Goal: Information Seeking & Learning: Check status

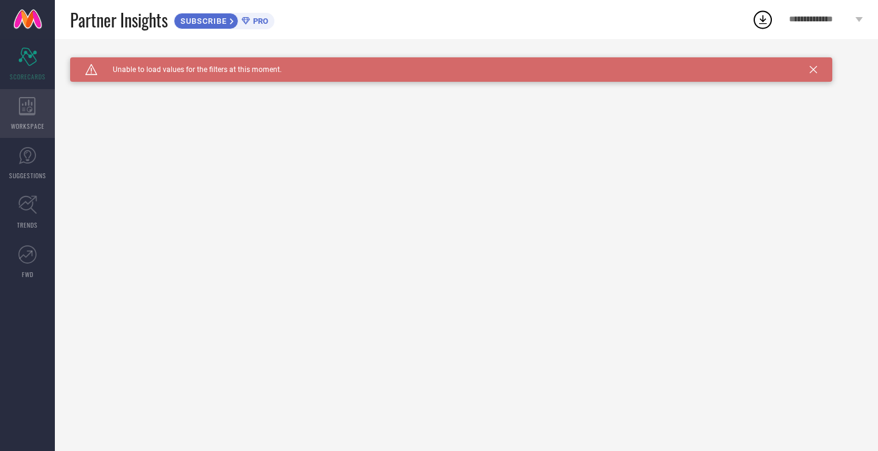
click at [30, 107] on icon at bounding box center [27, 106] width 16 height 18
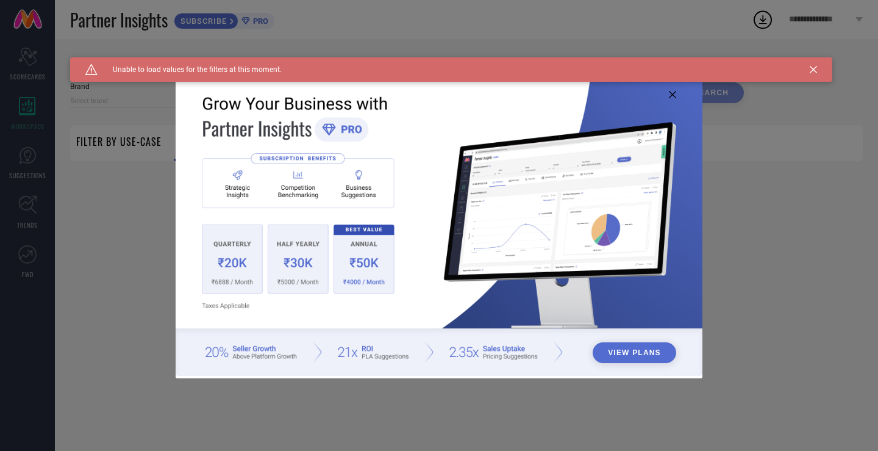
click at [672, 95] on icon at bounding box center [672, 94] width 7 height 7
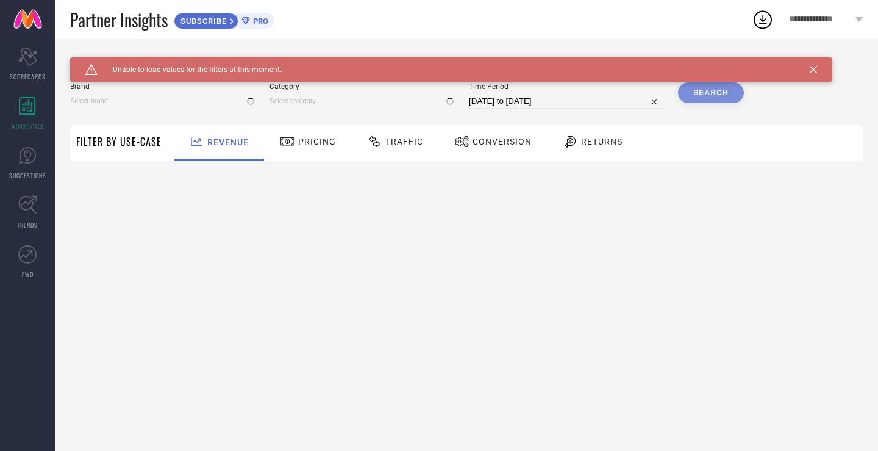
click at [810, 70] on icon at bounding box center [813, 69] width 7 height 7
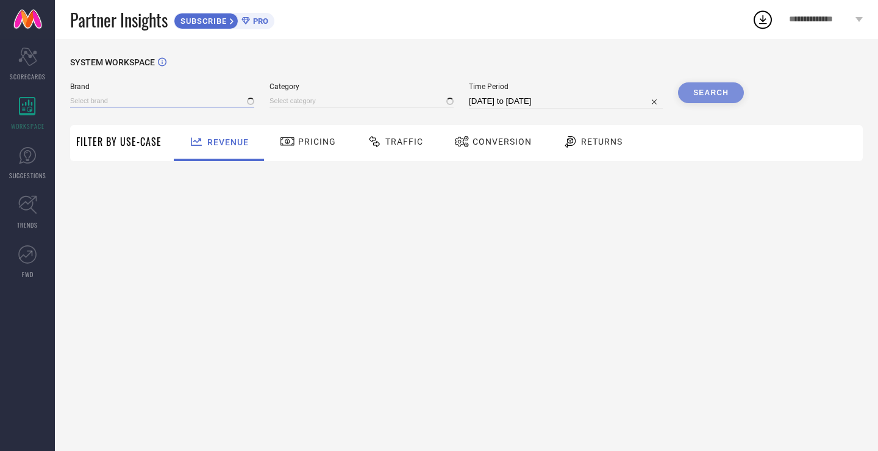
click at [199, 105] on input at bounding box center [162, 101] width 184 height 13
click at [324, 221] on div "SYSTEM WORKSPACE Brand No results found Category Time Period 20-07-2025 to 19-0…" at bounding box center [466, 245] width 823 height 412
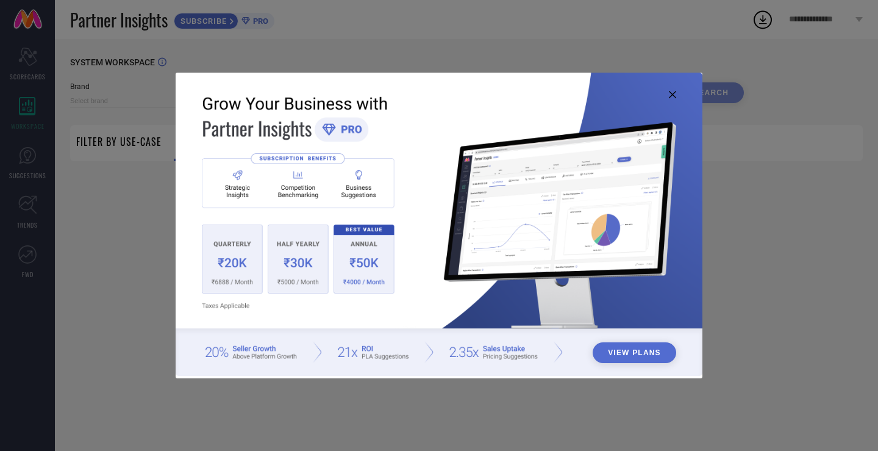
click at [670, 96] on icon at bounding box center [672, 94] width 7 height 7
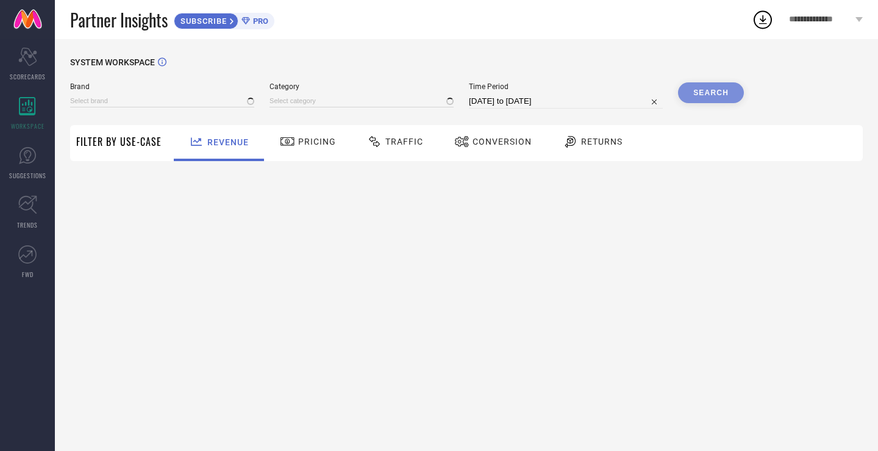
type input "1 STOP FASHION"
type input "All"
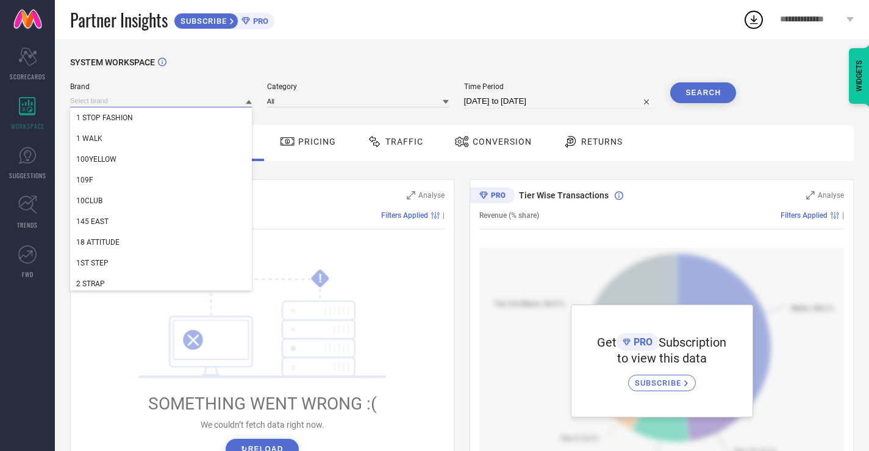
click at [200, 106] on input at bounding box center [161, 101] width 182 height 13
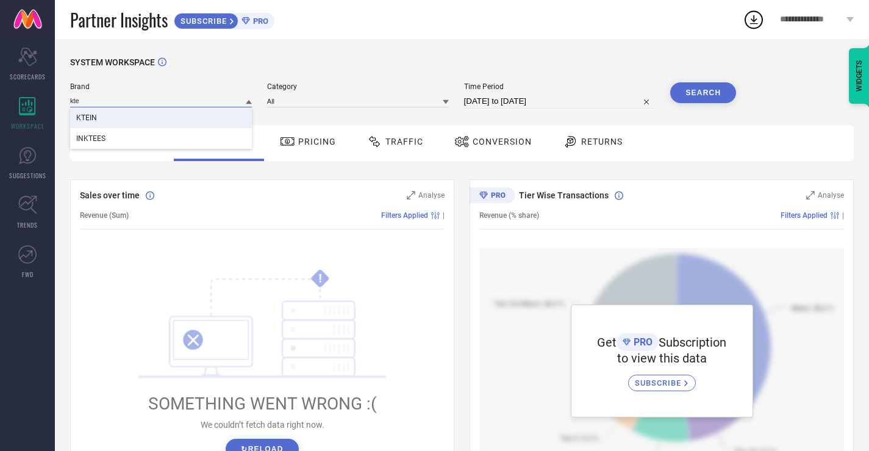
type input "kte"
click at [192, 120] on div "KTEIN" at bounding box center [161, 117] width 182 height 21
click at [389, 109] on div "Category" at bounding box center [358, 95] width 182 height 26
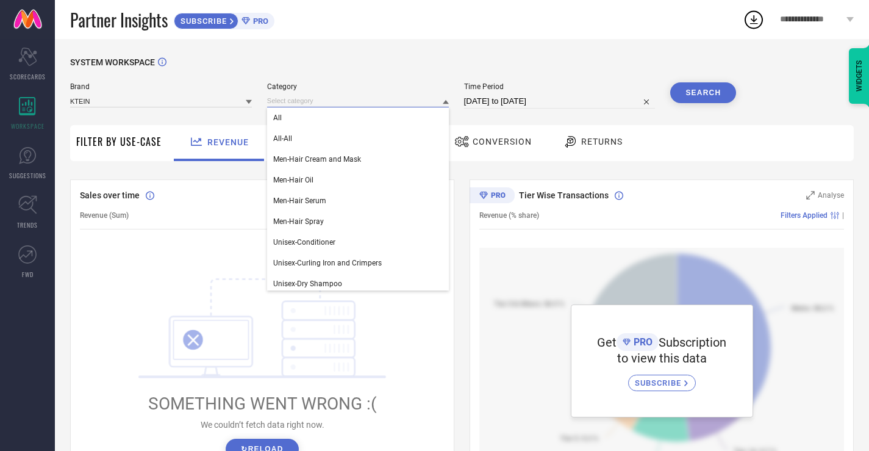
click at [385, 102] on input at bounding box center [358, 101] width 182 height 13
click at [374, 117] on div "All" at bounding box center [358, 117] width 182 height 21
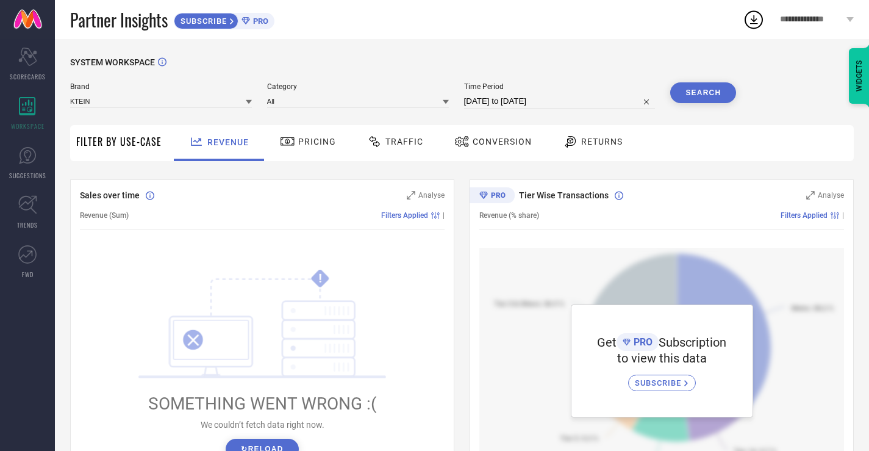
click at [597, 102] on input "[DATE] to [DATE]" at bounding box center [560, 101] width 192 height 15
select select "6"
select select "2025"
select select "7"
select select "2025"
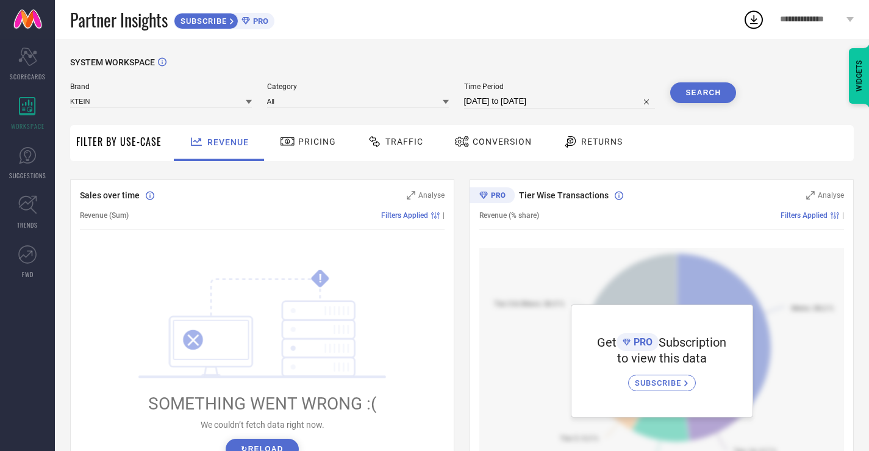
drag, startPoint x: 695, startPoint y: 94, endPoint x: 765, endPoint y: 116, distance: 73.5
click at [695, 93] on button "Search" at bounding box center [703, 92] width 66 height 21
